Goal: Task Accomplishment & Management: Use online tool/utility

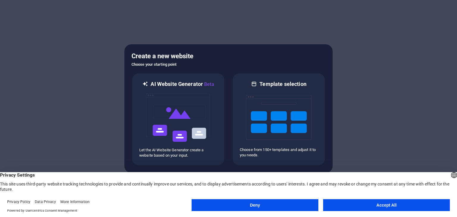
click at [354, 206] on button "Accept All" at bounding box center [386, 205] width 127 height 12
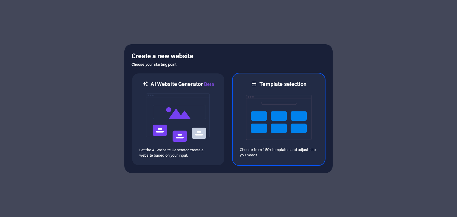
click at [281, 121] on img at bounding box center [278, 117] width 65 height 59
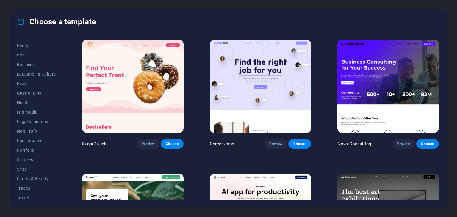
scroll to position [86, 0]
click at [21, 157] on span "Shop" at bounding box center [36, 157] width 39 height 5
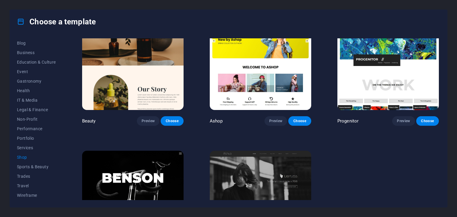
scroll to position [289, 0]
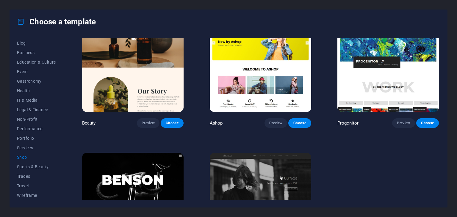
click at [291, 90] on img at bounding box center [260, 65] width 101 height 93
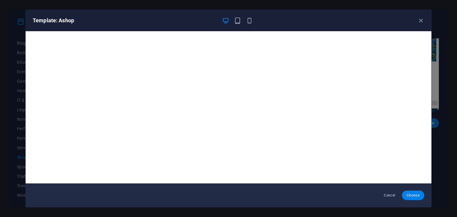
click at [414, 197] on span "Choose" at bounding box center [413, 195] width 13 height 5
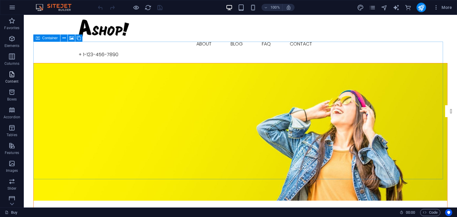
click at [13, 77] on icon "button" at bounding box center [11, 74] width 7 height 7
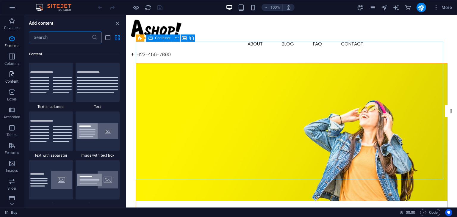
scroll to position [1041, 0]
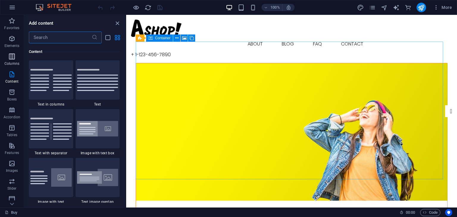
click at [11, 60] on icon "button" at bounding box center [11, 56] width 7 height 7
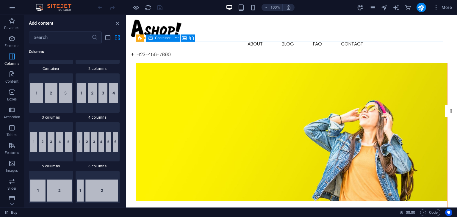
scroll to position [294, 0]
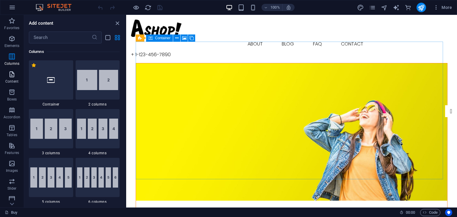
click at [4, 70] on button "Content" at bounding box center [12, 77] width 24 height 18
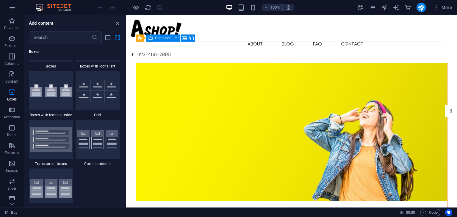
scroll to position [1724, 0]
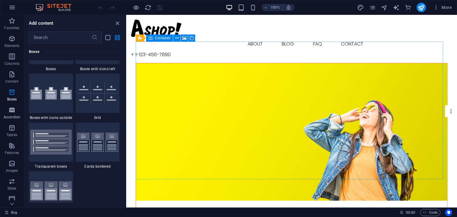
click at [12, 113] on icon "button" at bounding box center [11, 109] width 7 height 7
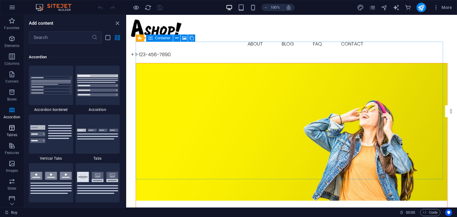
scroll to position [1899, 0]
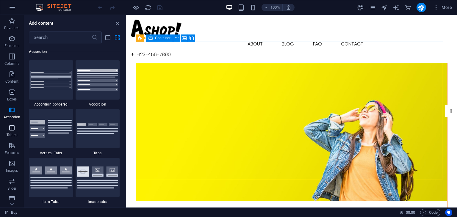
click at [14, 134] on p "Tables" at bounding box center [12, 135] width 11 height 5
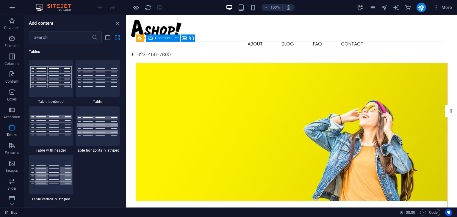
scroll to position [2208, 0]
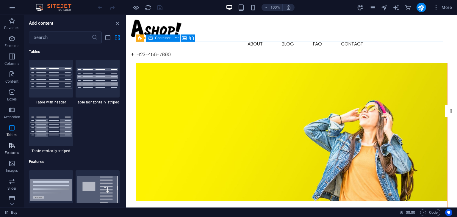
click at [17, 145] on span "Features" at bounding box center [12, 149] width 24 height 14
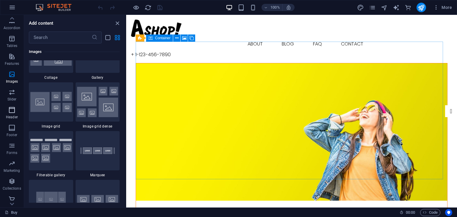
scroll to position [93, 0]
click at [15, 163] on icon "button" at bounding box center [11, 159] width 7 height 7
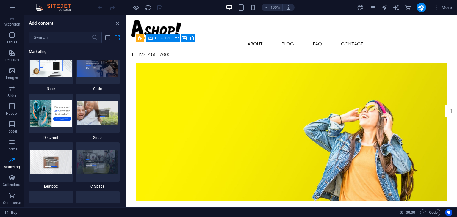
scroll to position [5290, 0]
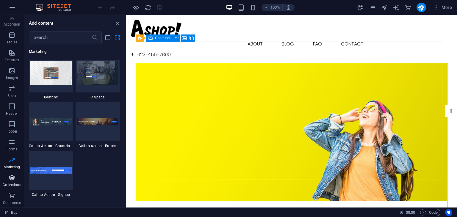
click at [10, 179] on icon "button" at bounding box center [11, 177] width 7 height 7
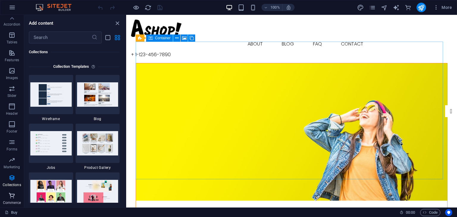
click at [15, 199] on icon "button" at bounding box center [11, 195] width 7 height 7
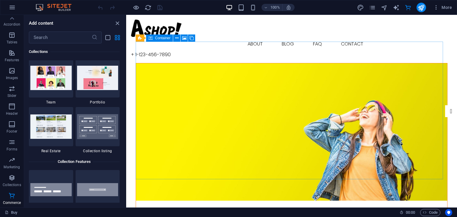
scroll to position [5730, 0]
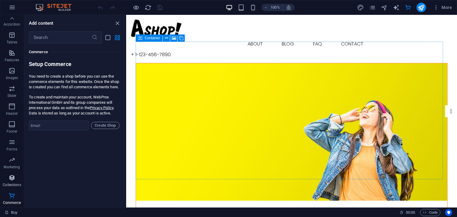
click at [10, 182] on span "Collections" at bounding box center [12, 181] width 24 height 14
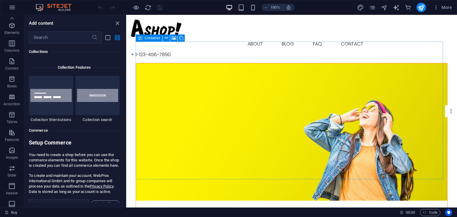
scroll to position [0, 0]
click at [15, 24] on span "Favorites" at bounding box center [12, 24] width 24 height 14
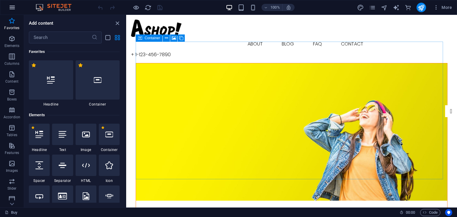
click at [13, 9] on icon "button" at bounding box center [12, 7] width 7 height 7
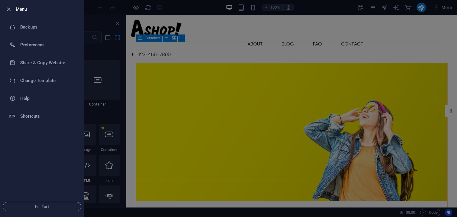
click at [128, 147] on div at bounding box center [228, 108] width 457 height 217
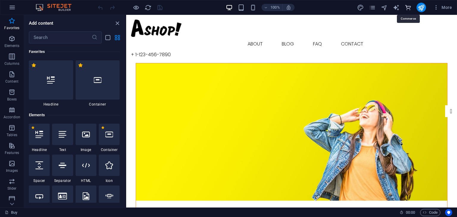
click at [407, 10] on icon "commerce" at bounding box center [407, 7] width 7 height 7
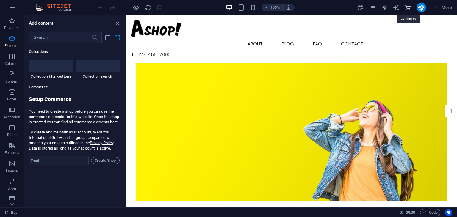
scroll to position [5731, 0]
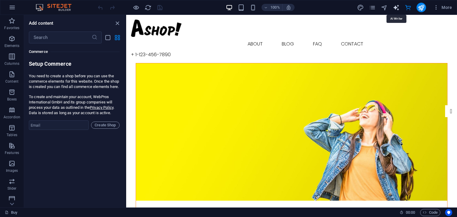
click at [398, 7] on icon "text_generator" at bounding box center [396, 7] width 7 height 7
select select "English"
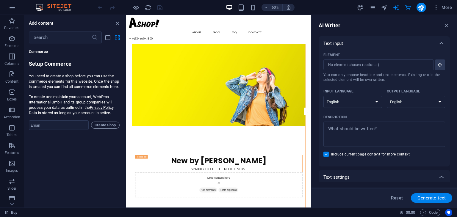
scroll to position [0, 0]
click at [382, 9] on icon "navigator" at bounding box center [384, 7] width 7 height 7
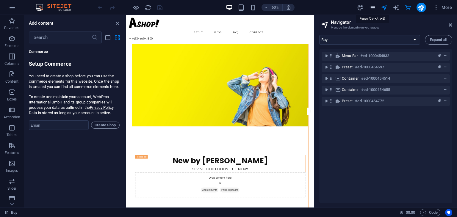
click at [375, 8] on icon "pages" at bounding box center [372, 7] width 7 height 7
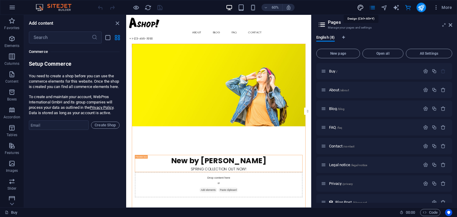
click at [358, 10] on icon "design" at bounding box center [360, 7] width 7 height 7
select select "px"
select select "300"
select select "px"
